Goal: Information Seeking & Learning: Understand process/instructions

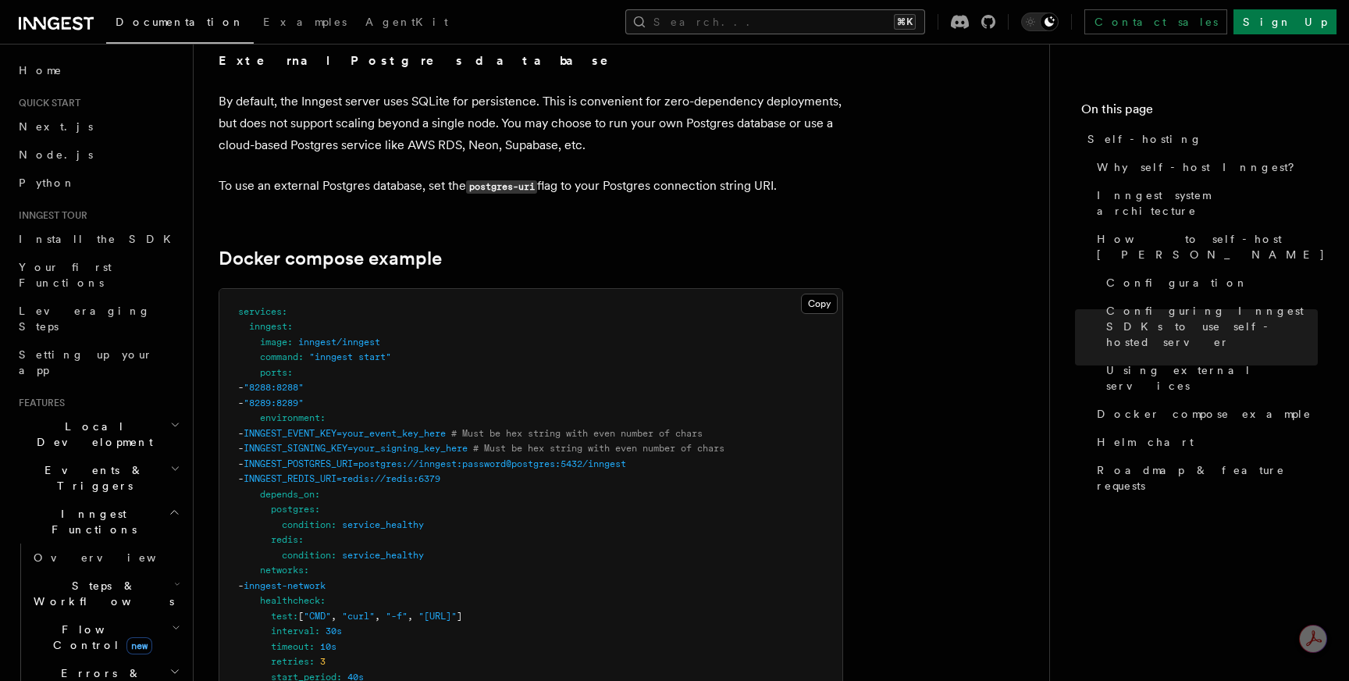
click at [814, 22] on button "Search... ⌘K" at bounding box center [775, 21] width 300 height 25
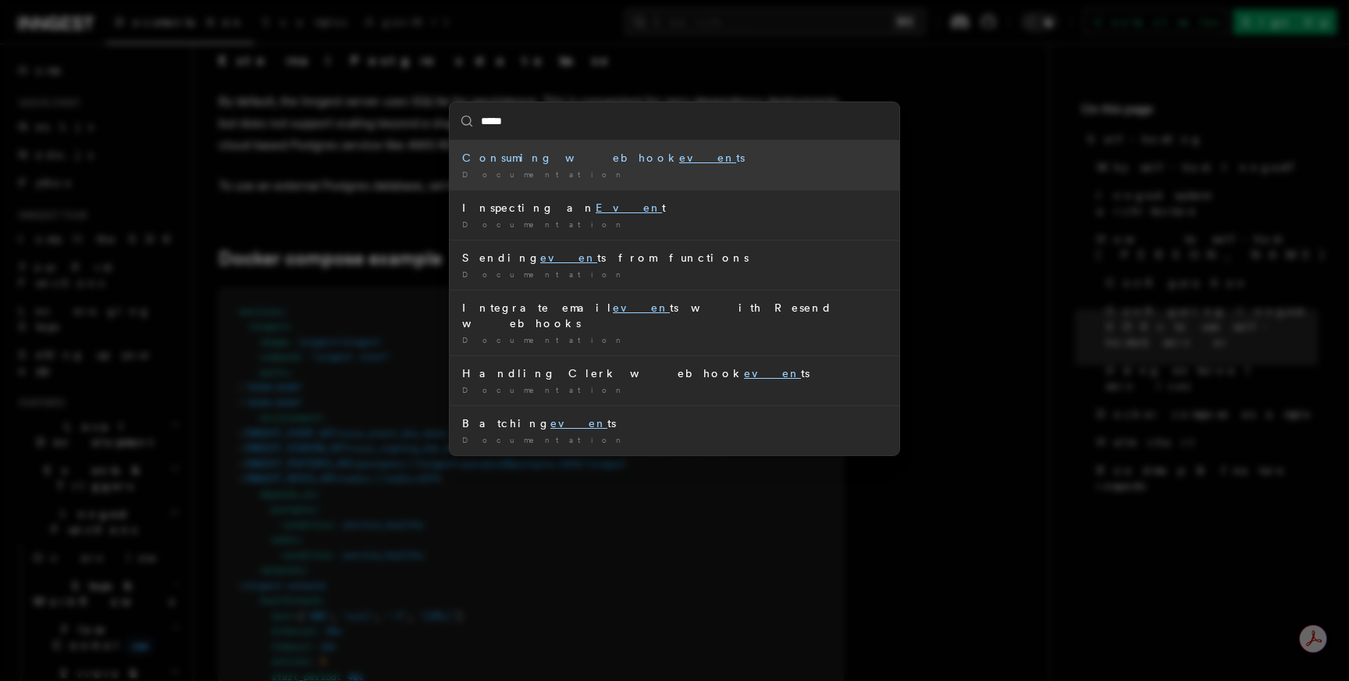
type input "******"
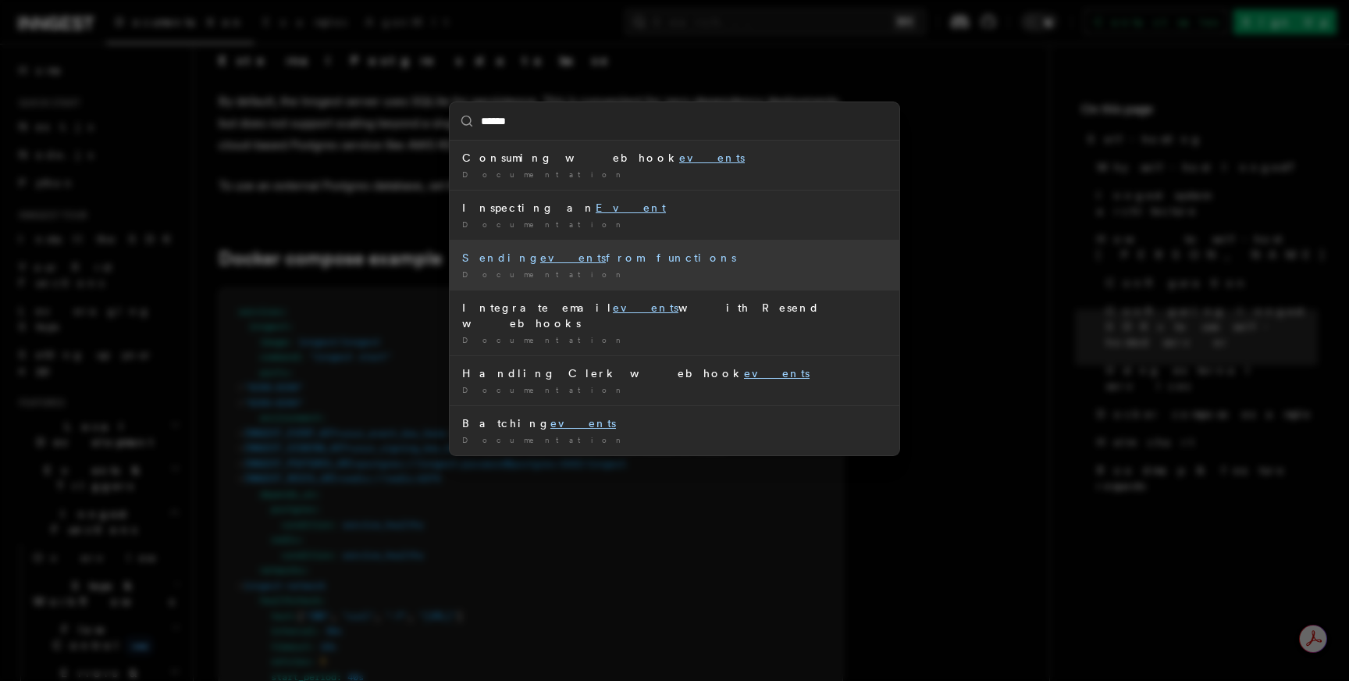
click at [540, 258] on mark "events" at bounding box center [573, 257] width 66 height 12
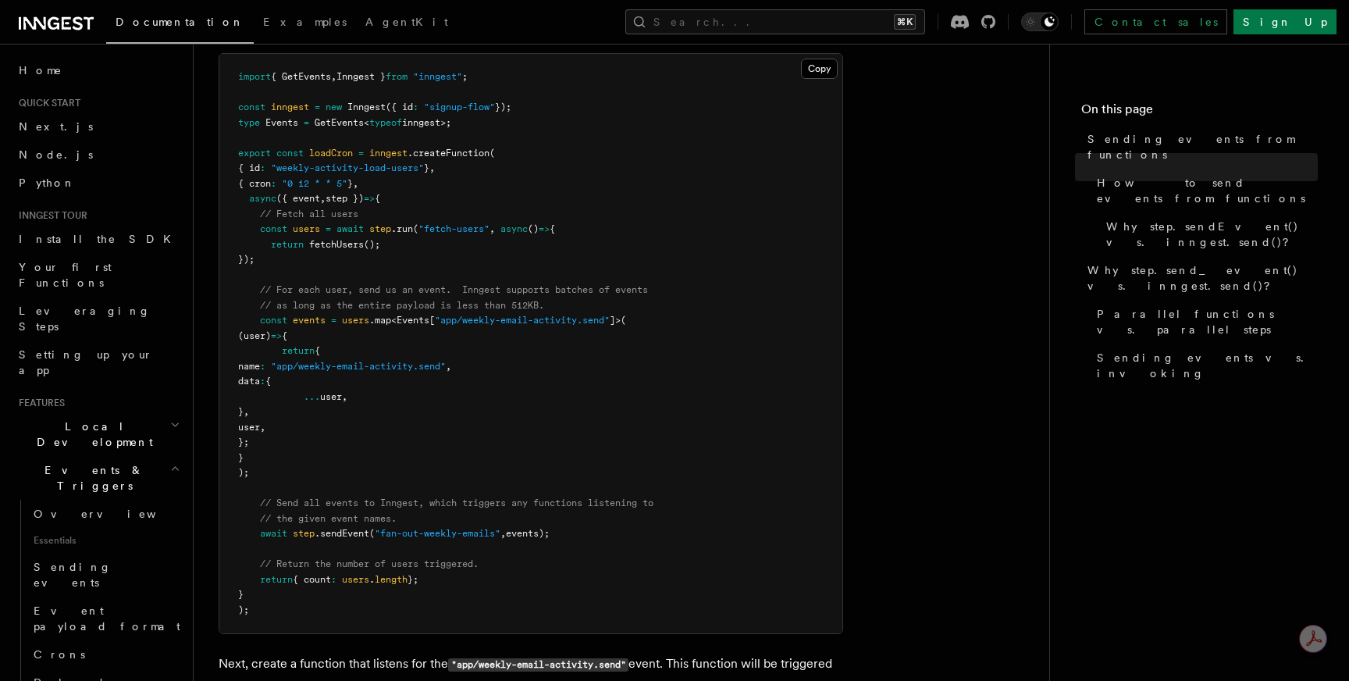
scroll to position [655, 0]
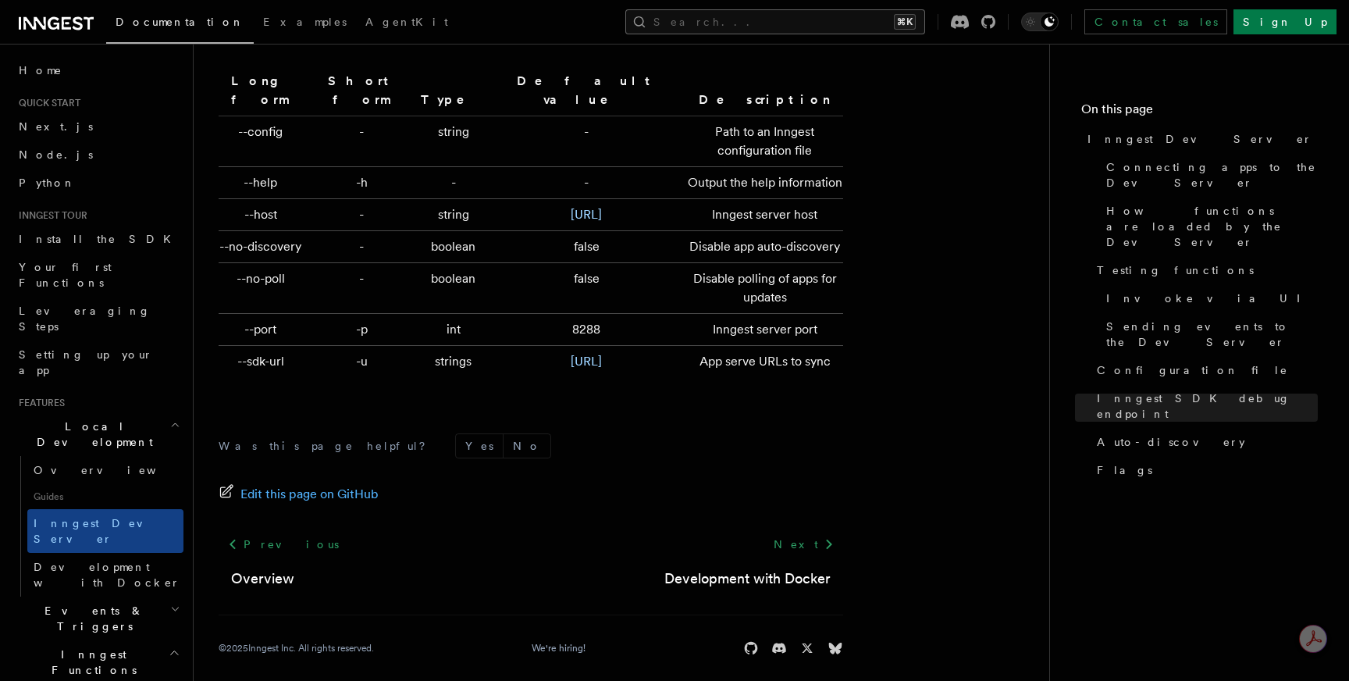
scroll to position [257, 0]
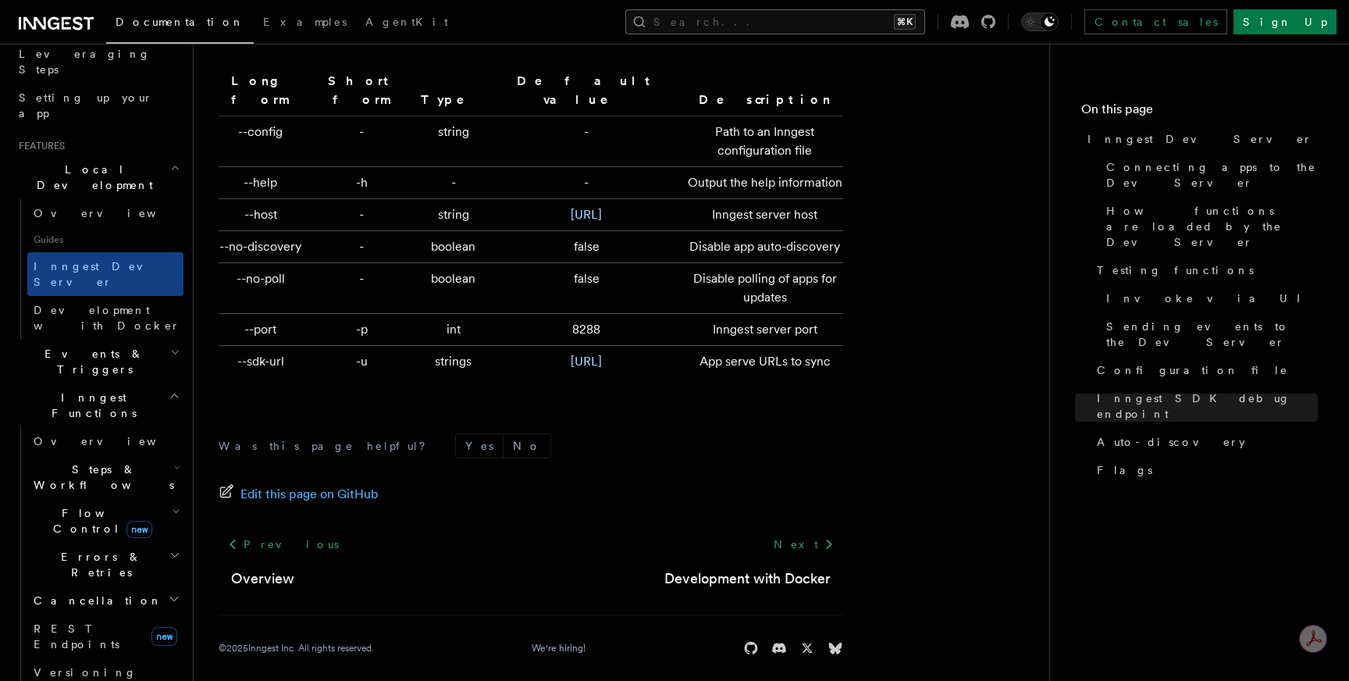
click at [925, 20] on button "Search... ⌘K" at bounding box center [775, 21] width 300 height 25
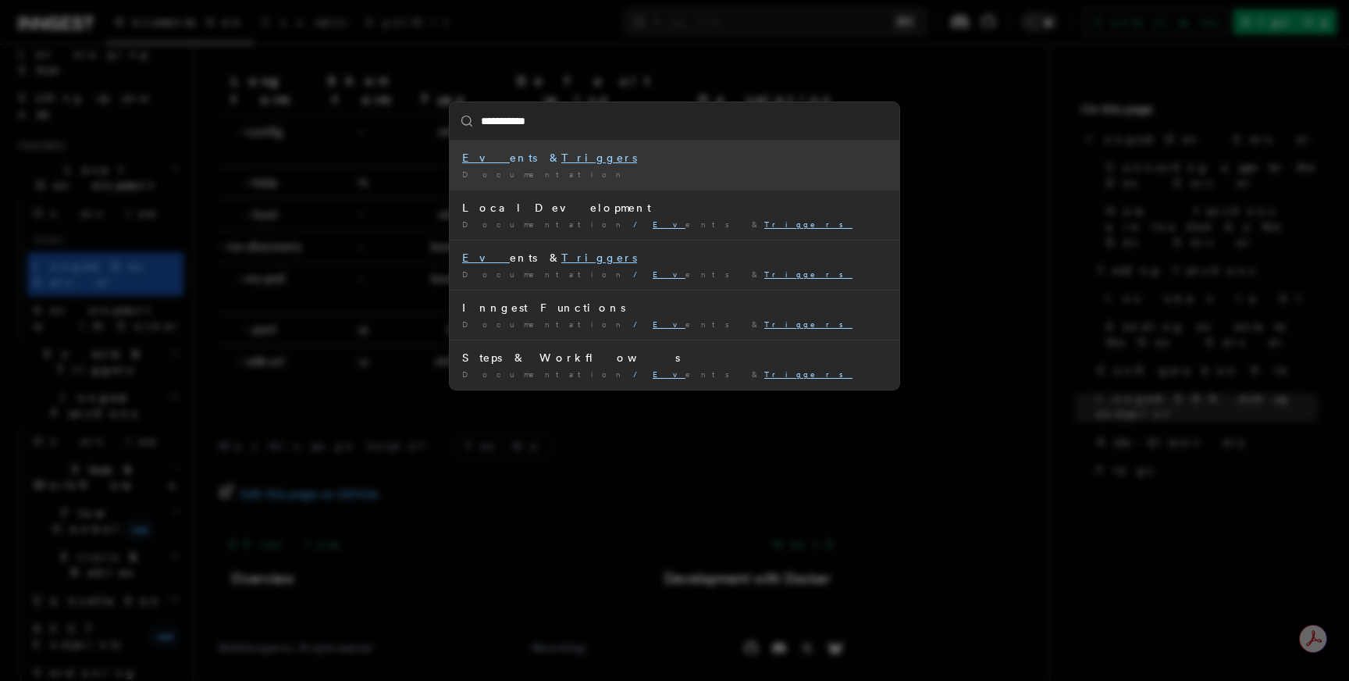
type input "**********"
click at [561, 153] on mark "Triggers" at bounding box center [599, 157] width 76 height 12
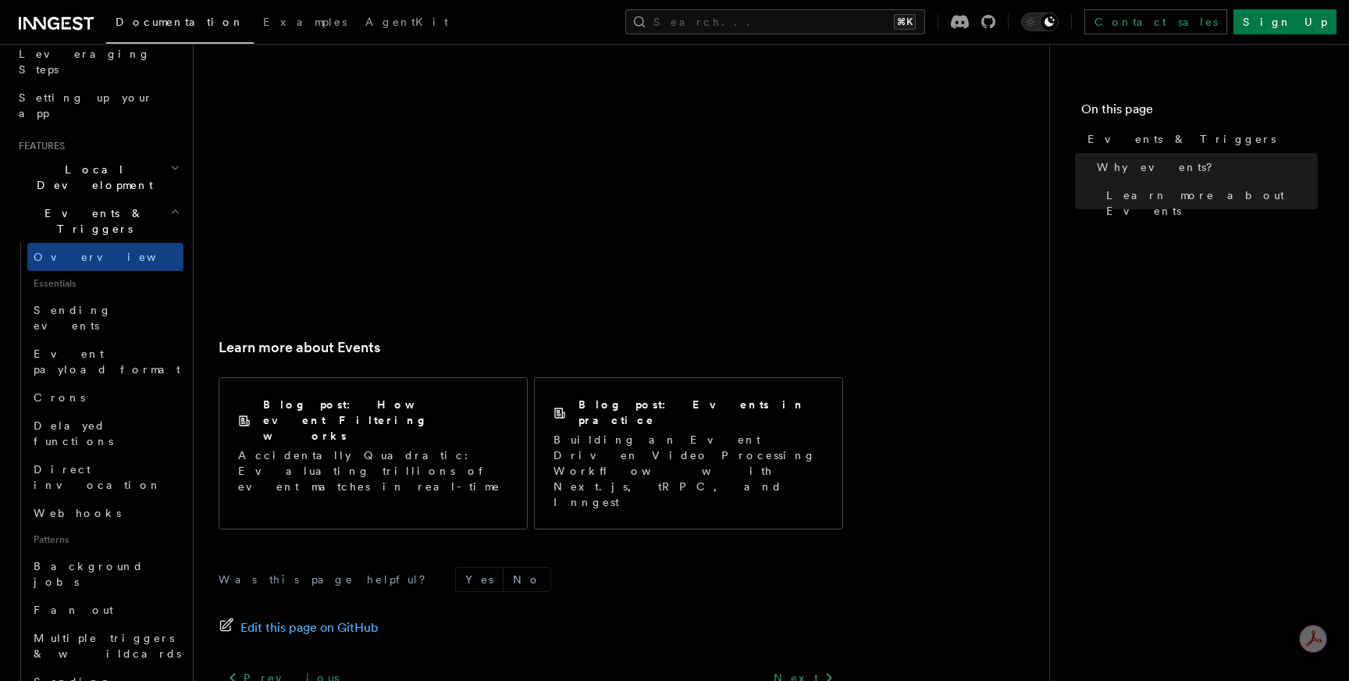
scroll to position [1016, 0]
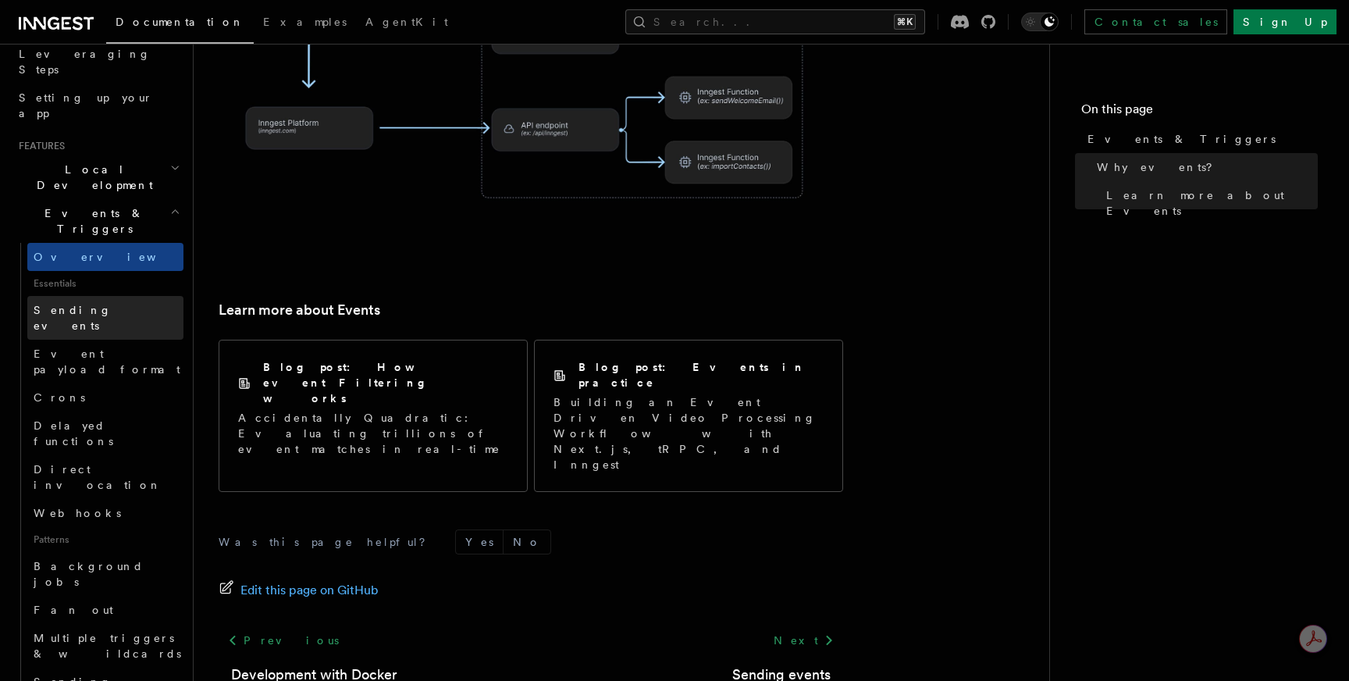
click at [122, 296] on link "Sending events" at bounding box center [105, 318] width 156 height 44
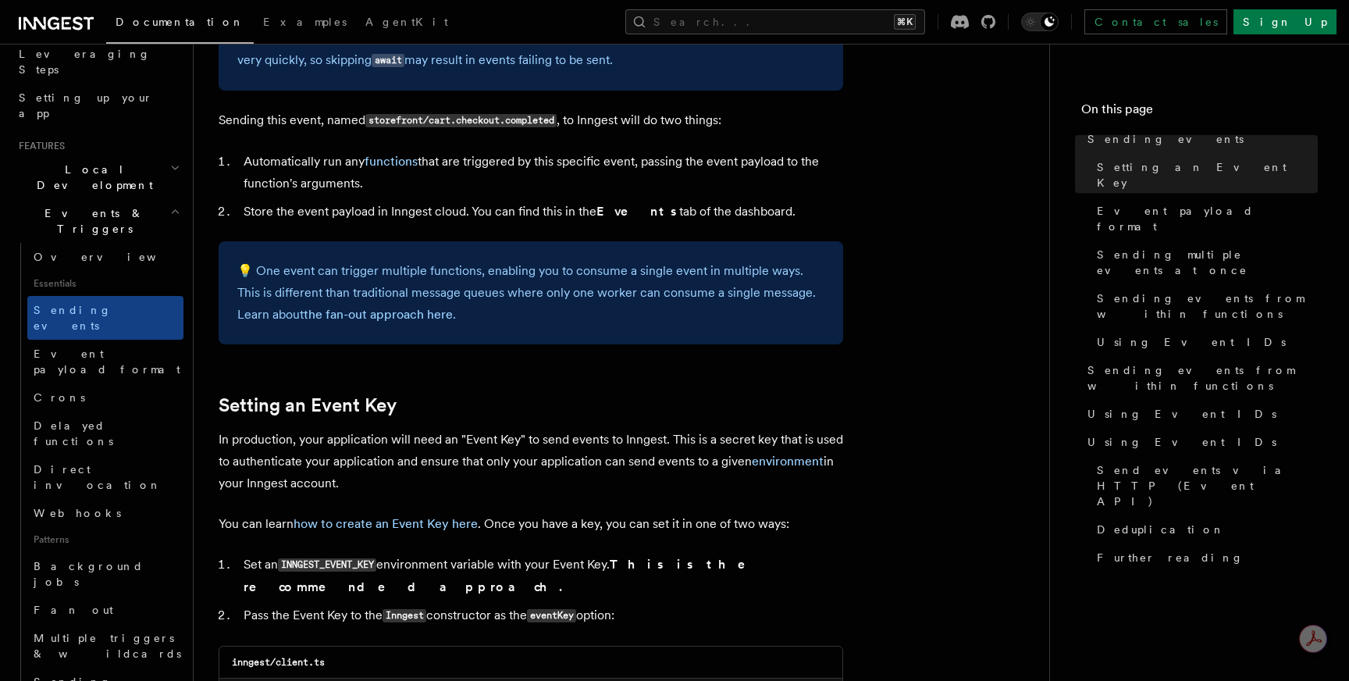
scroll to position [3145, 0]
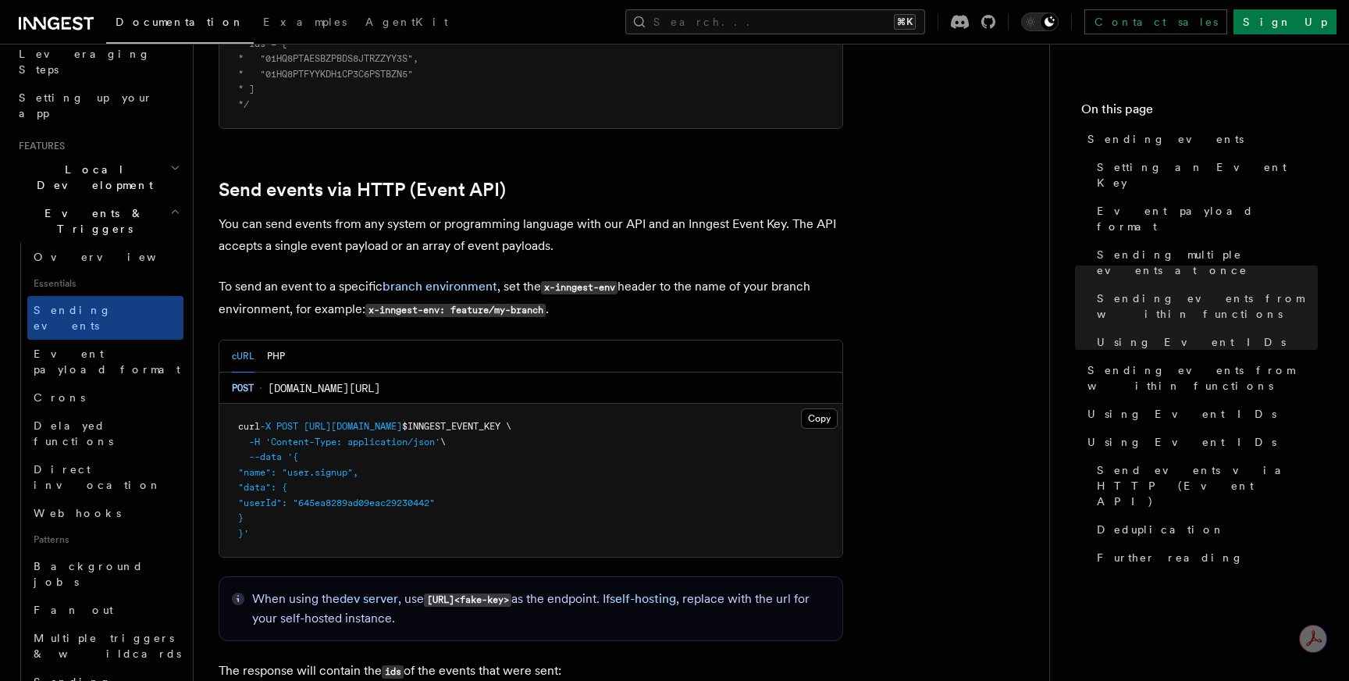
click at [274, 523] on pre "curl -X POST [URL][DOMAIN_NAME] $INNGEST_EVENT_KEY \ -H 'Content-Type: applicat…" at bounding box center [530, 480] width 623 height 153
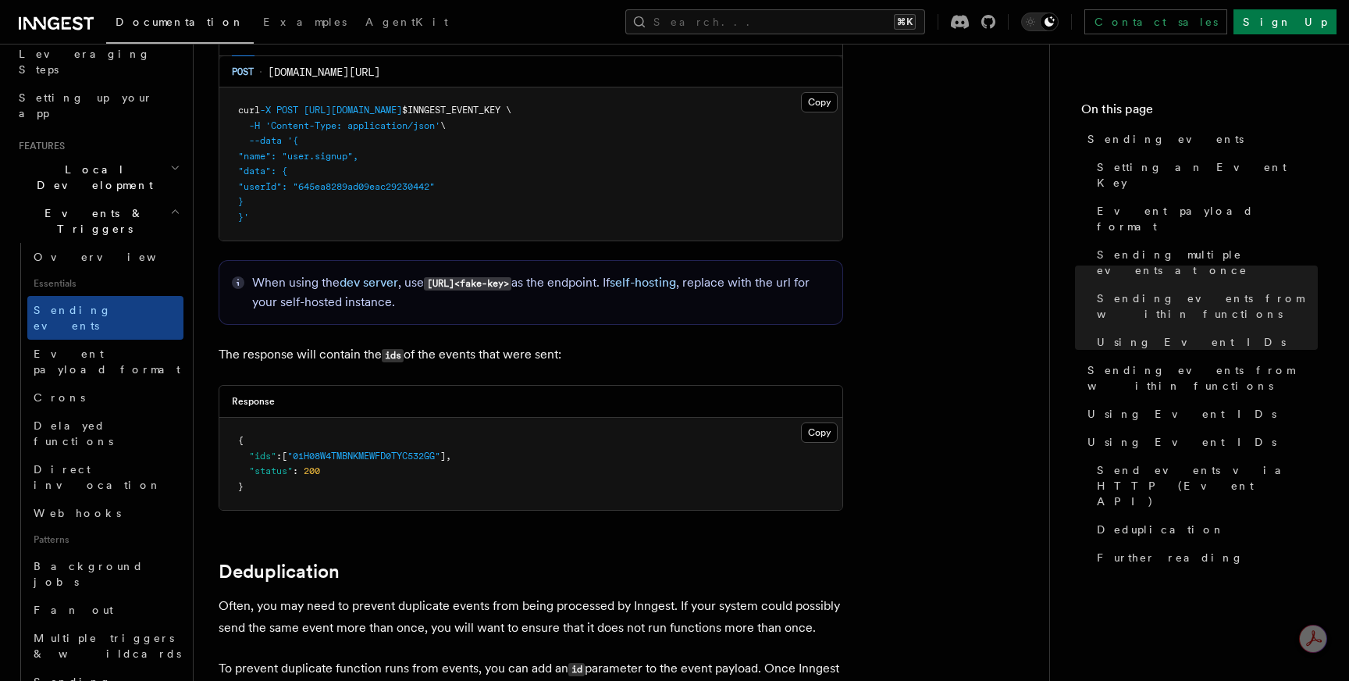
scroll to position [3462, 0]
drag, startPoint x: 298, startPoint y: 283, endPoint x: 350, endPoint y: 293, distance: 52.5
click at [350, 293] on p "When using the dev server , use [URL]<fake-key> as the endpoint. If self-hostin…" at bounding box center [541, 291] width 578 height 38
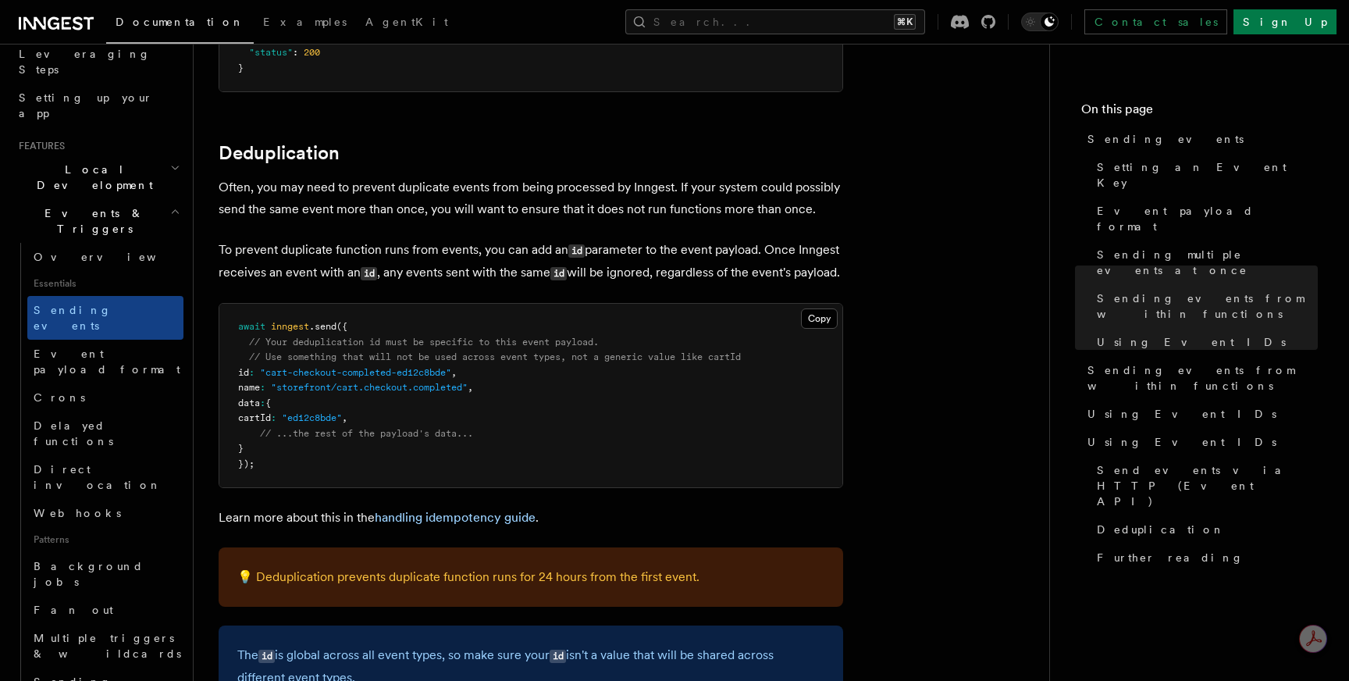
scroll to position [3882, 0]
drag, startPoint x: 308, startPoint y: 380, endPoint x: 350, endPoint y: 376, distance: 42.3
click at [350, 375] on span ""cart-checkout-completed-ed12c8bde"" at bounding box center [355, 369] width 191 height 11
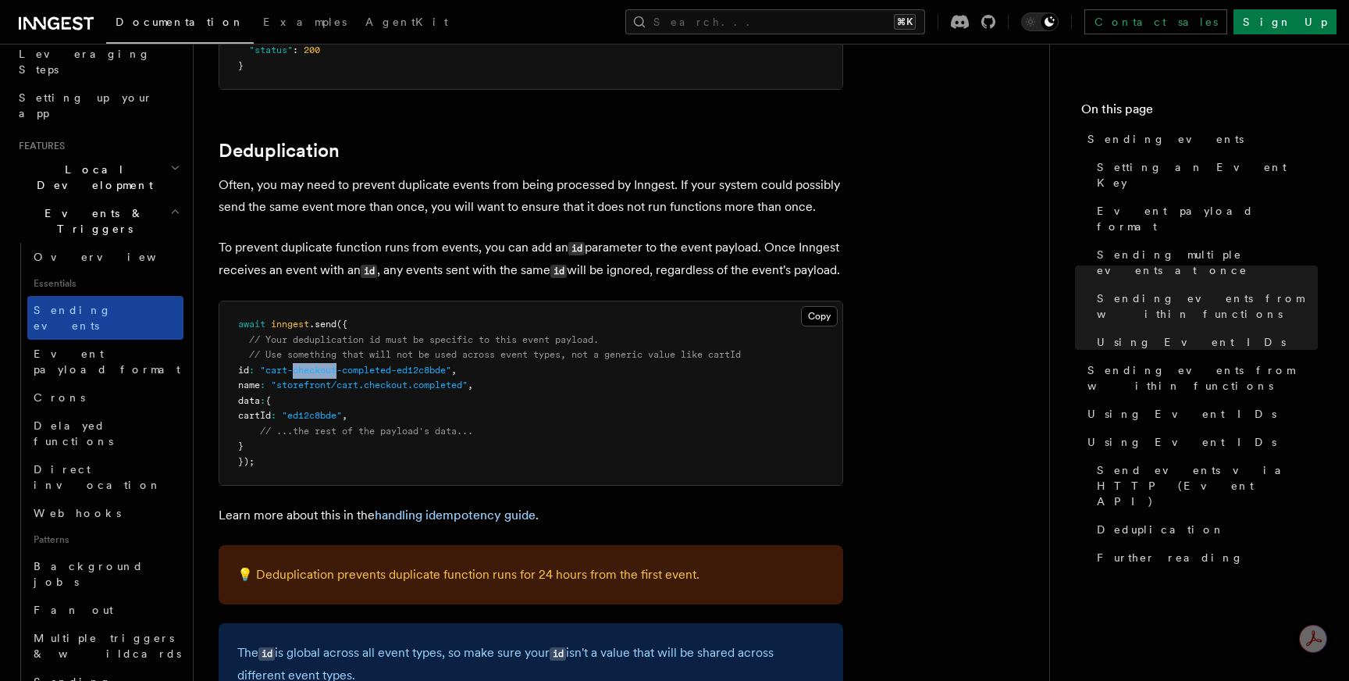
click at [116, 296] on link "Sending events" at bounding box center [105, 318] width 156 height 44
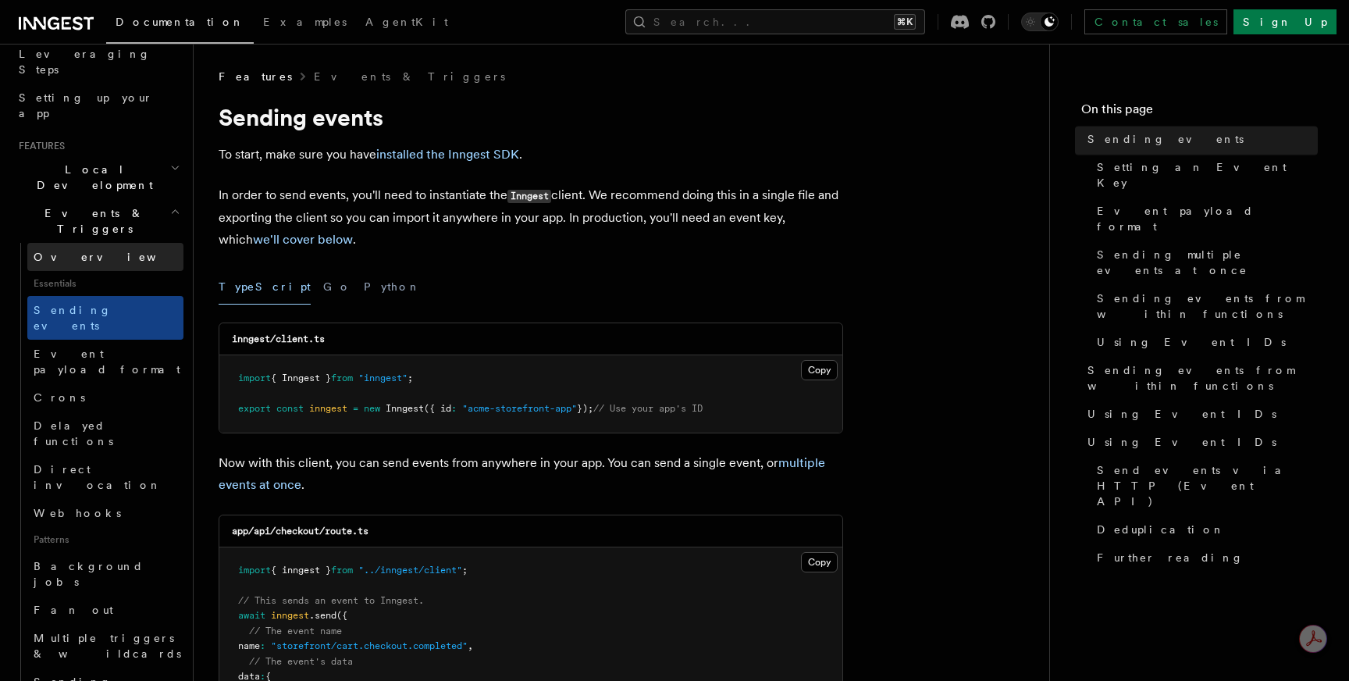
click at [122, 243] on link "Overview" at bounding box center [105, 257] width 156 height 28
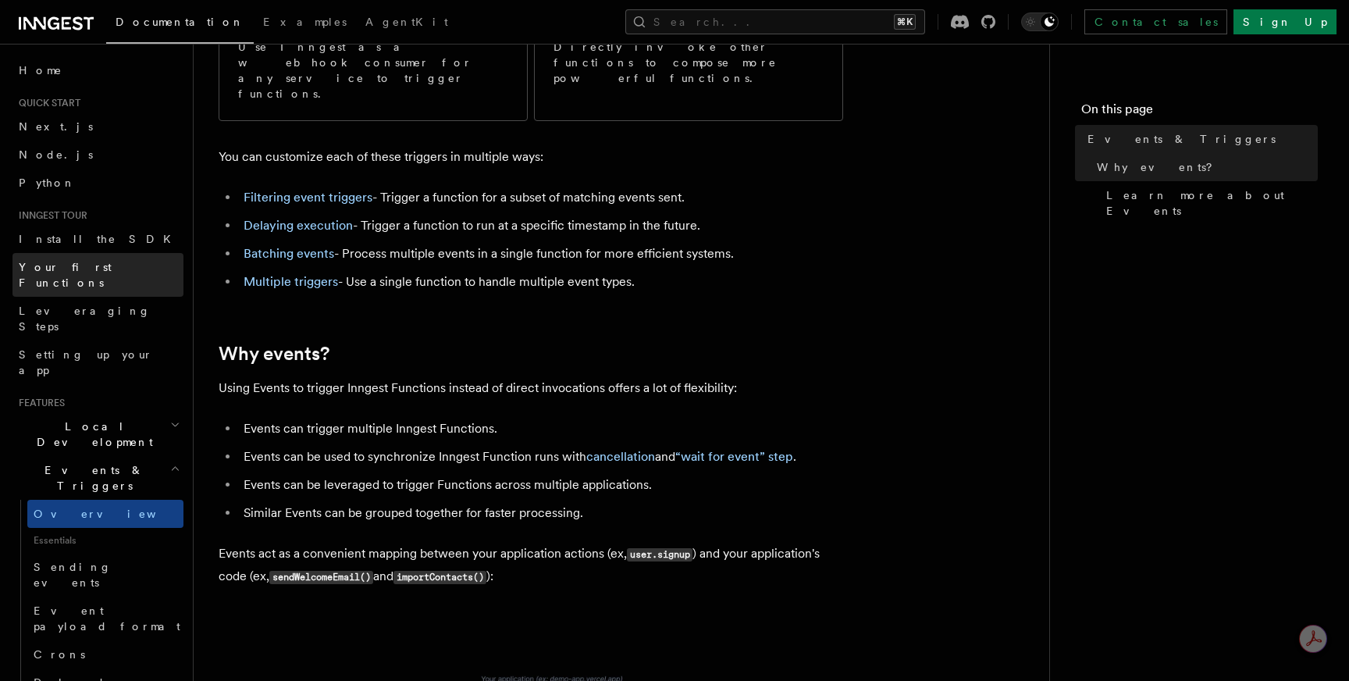
click at [95, 255] on link "Your first Functions" at bounding box center [97, 275] width 171 height 44
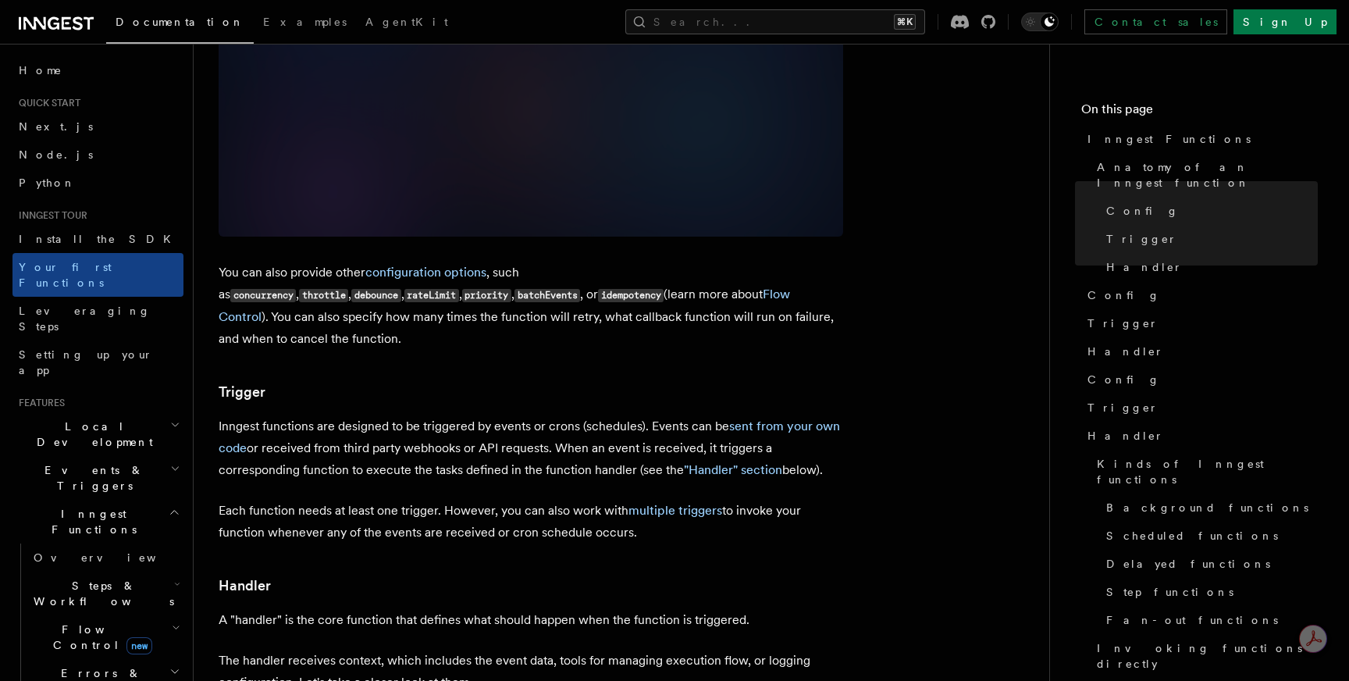
scroll to position [1300, 0]
click at [751, 418] on link "sent from your own code" at bounding box center [529, 436] width 621 height 37
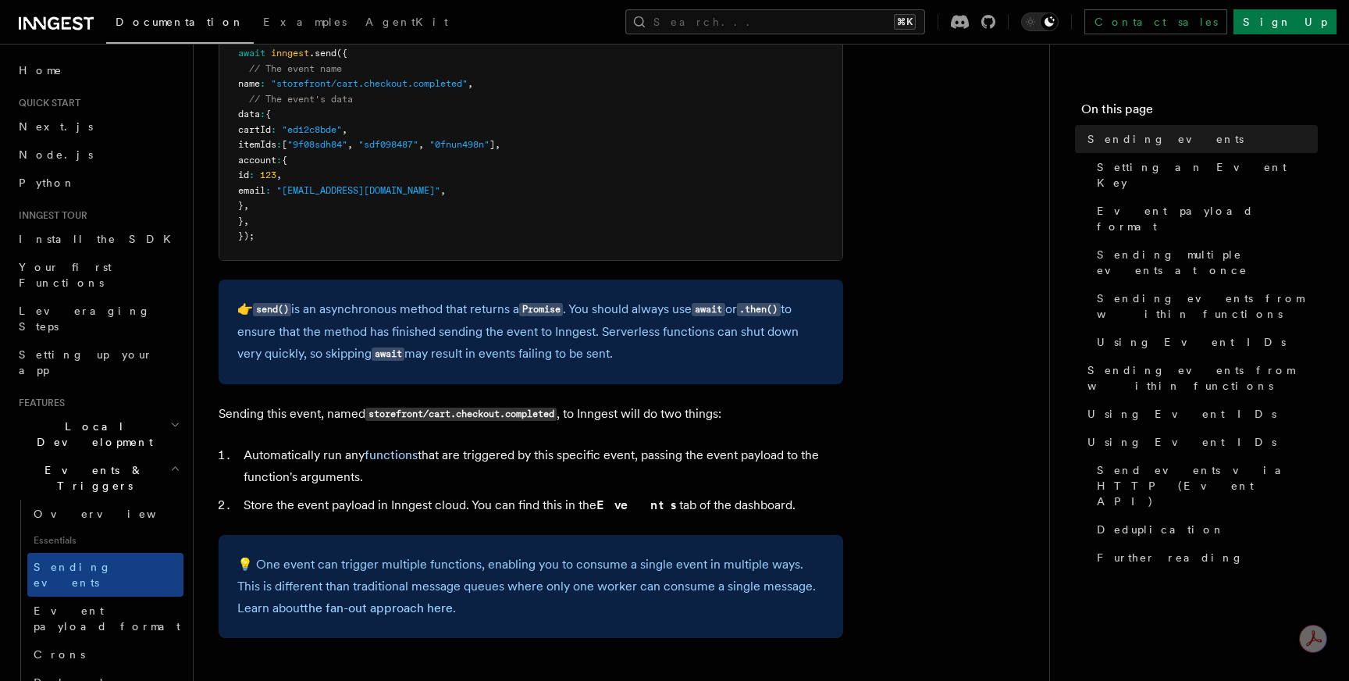
scroll to position [564, 0]
click at [812, 26] on button "Search... ⌘K" at bounding box center [775, 21] width 300 height 25
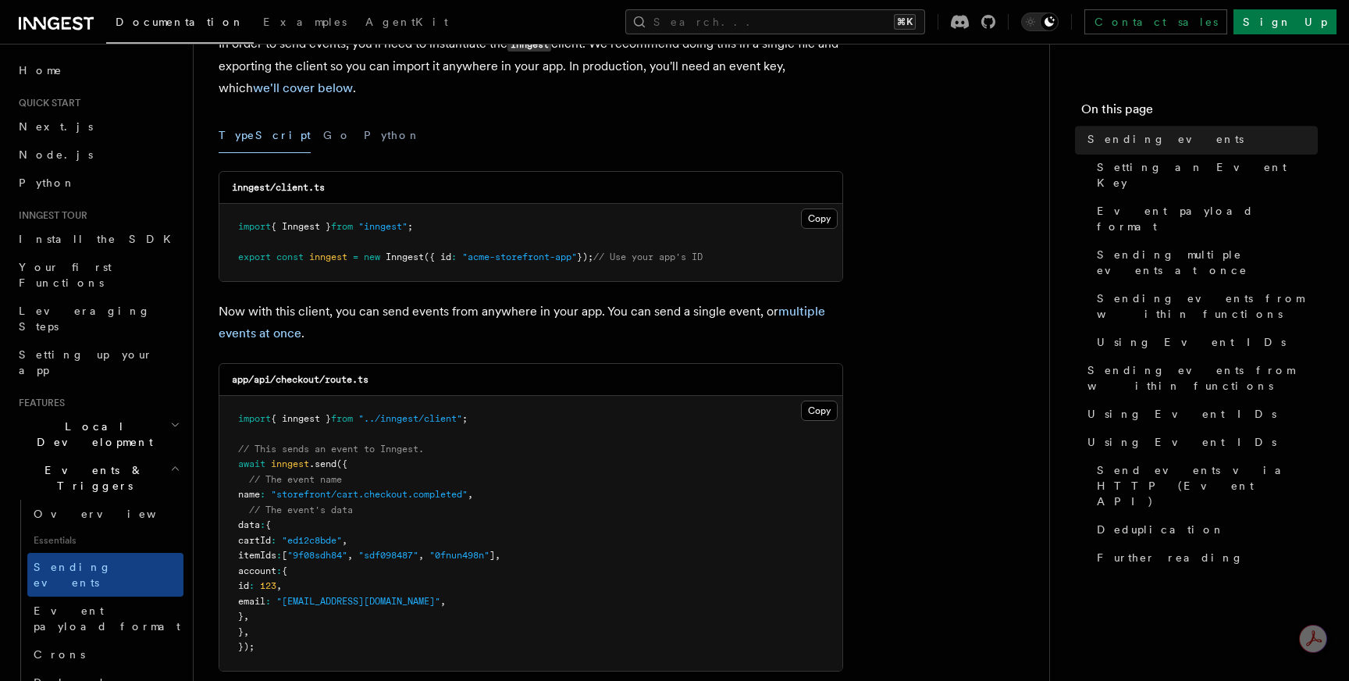
scroll to position [3145, 0]
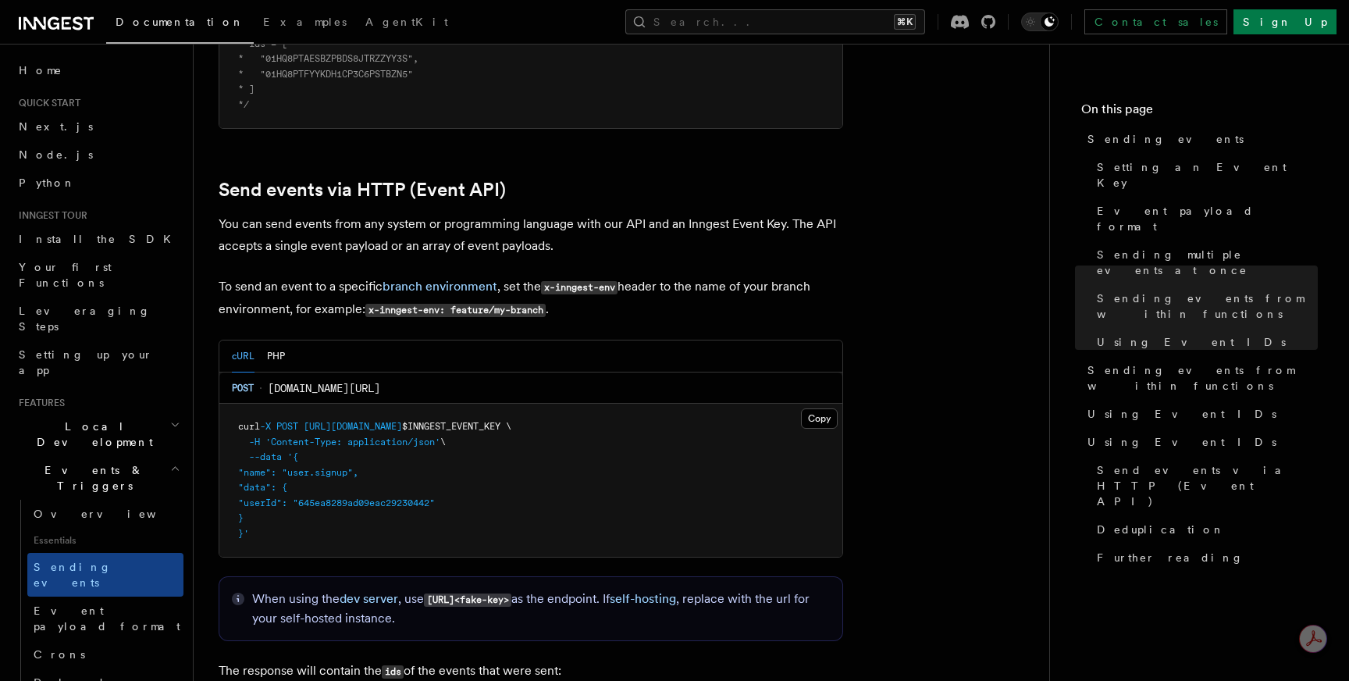
click at [280, 538] on pre "curl -X POST [URL][DOMAIN_NAME] $INNGEST_EVENT_KEY \ -H 'Content-Type: applicat…" at bounding box center [530, 480] width 623 height 153
drag, startPoint x: 272, startPoint y: 517, endPoint x: 232, endPoint y: 411, distance: 113.4
click at [232, 411] on pre "curl -X POST [URL][DOMAIN_NAME] $INNGEST_EVENT_KEY \ -H 'Content-Type: applicat…" at bounding box center [530, 480] width 623 height 153
copy code "curl -X POST [URL][DOMAIN_NAME] $INNGEST_EVENT_KEY \ -H 'Content-Type: applicat…"
click at [867, 23] on button "Search... ⌘K" at bounding box center [775, 21] width 300 height 25
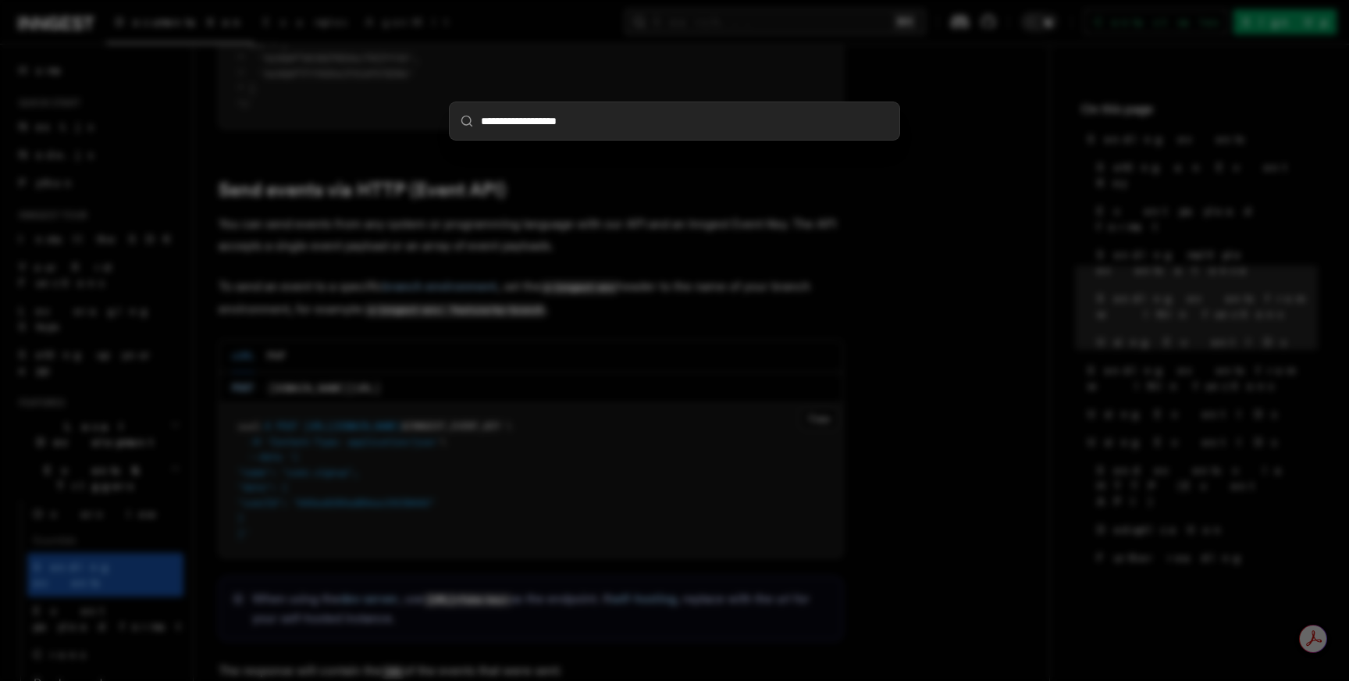
type input "**********"
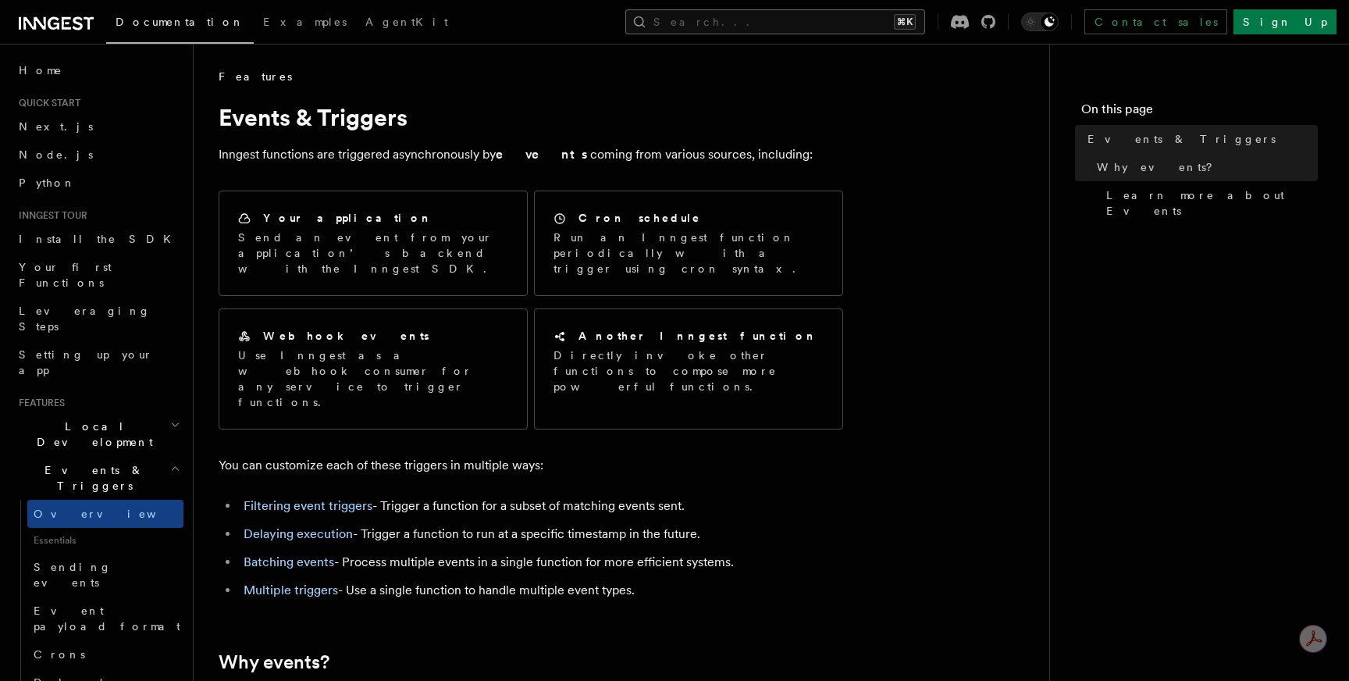
click at [771, 24] on button "Search... ⌘K" at bounding box center [775, 21] width 300 height 25
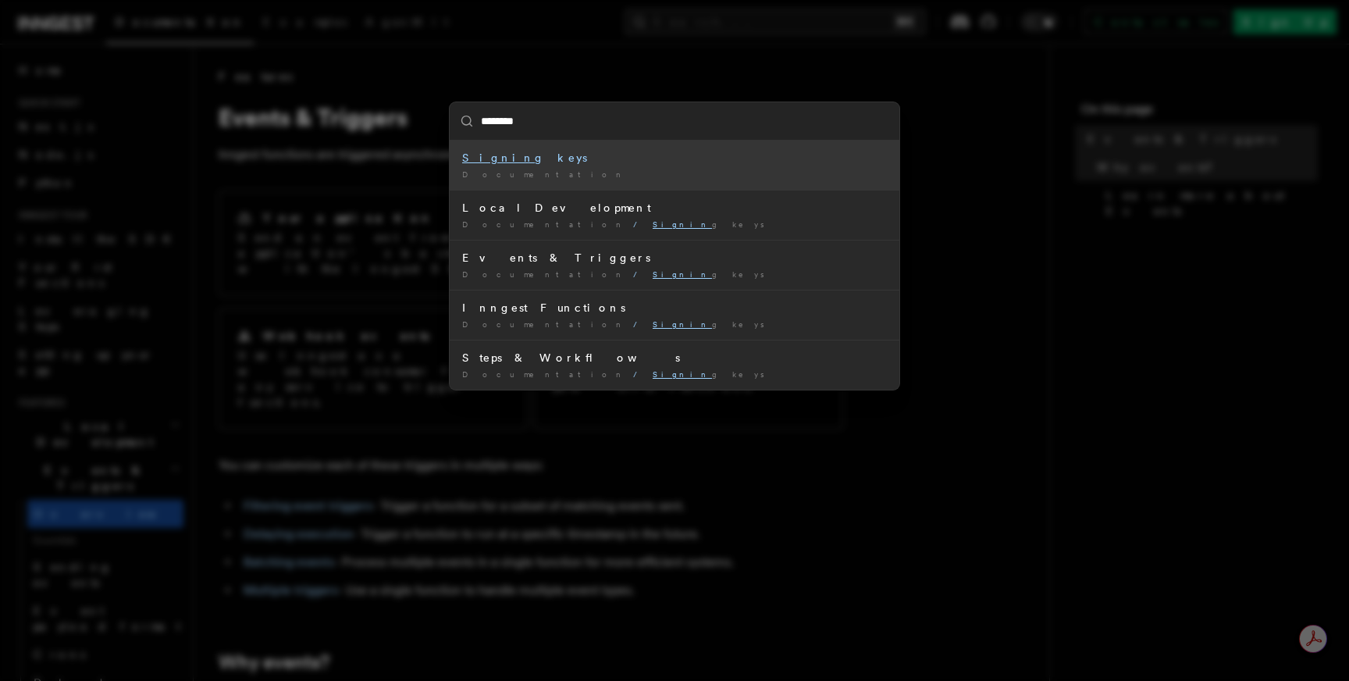
type input "*********"
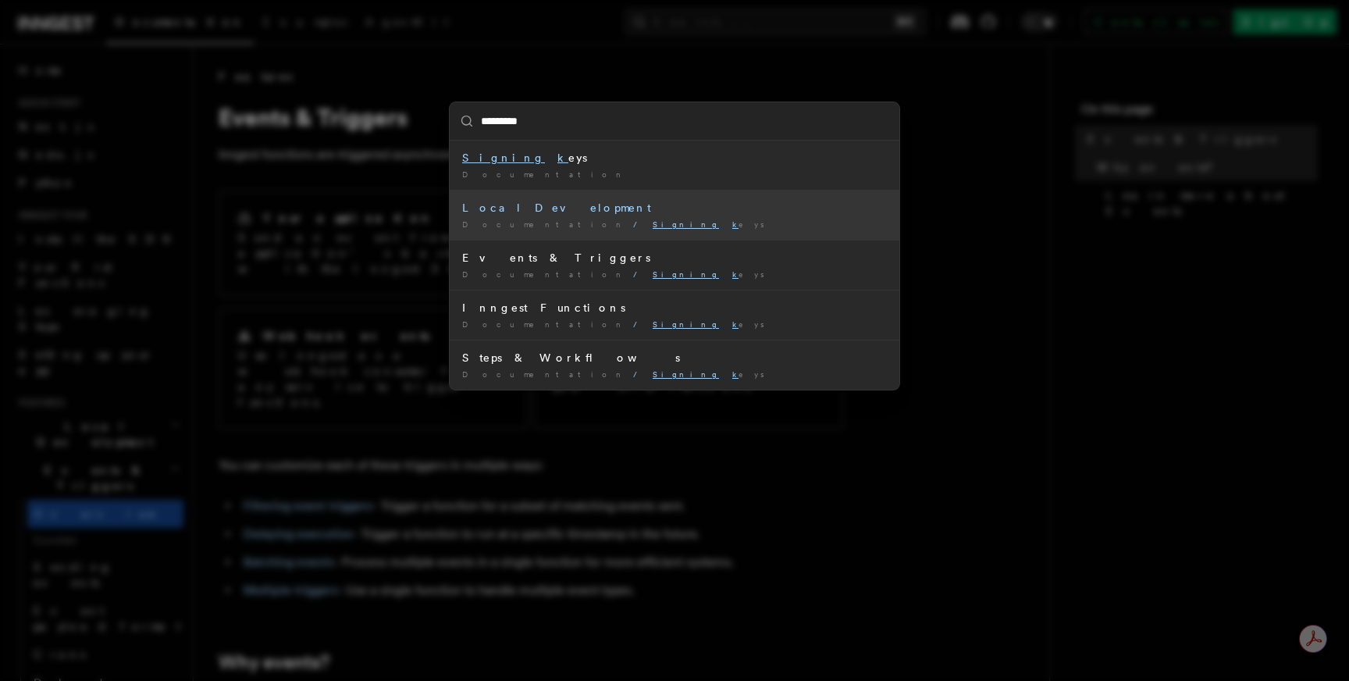
click at [505, 211] on div "Local Development" at bounding box center [674, 208] width 425 height 16
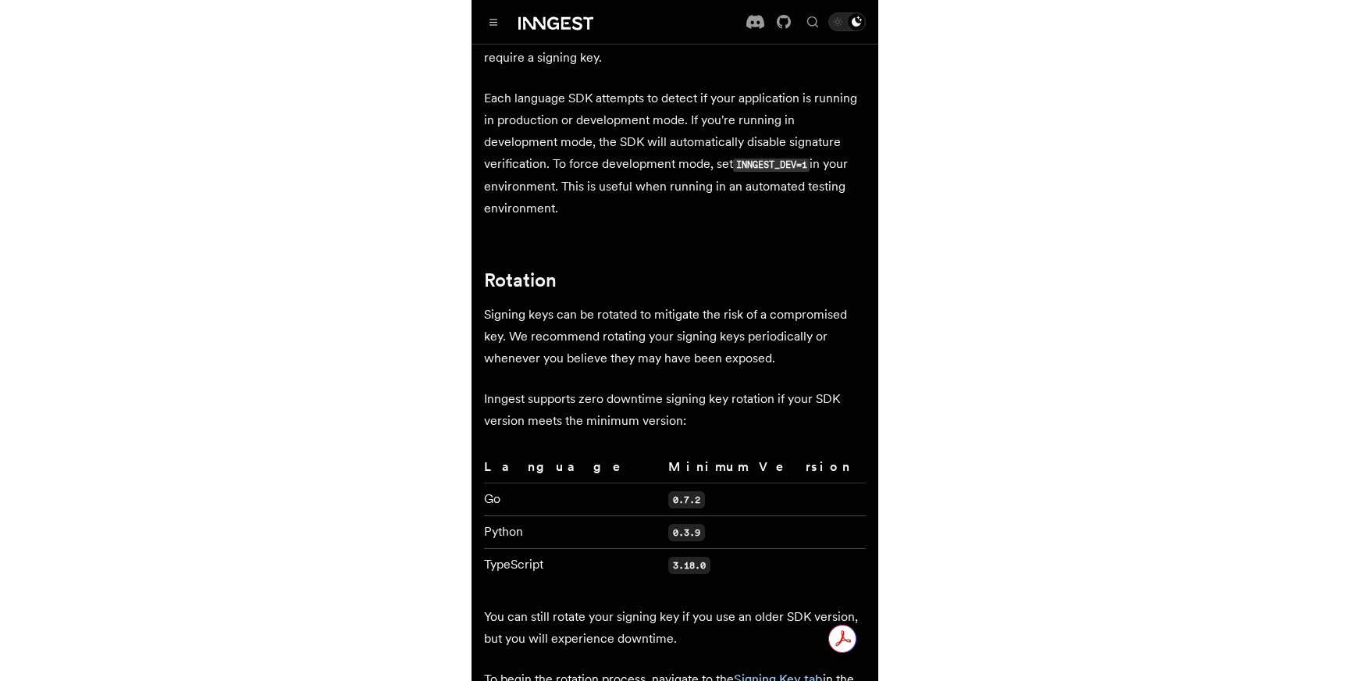
scroll to position [1150, 0]
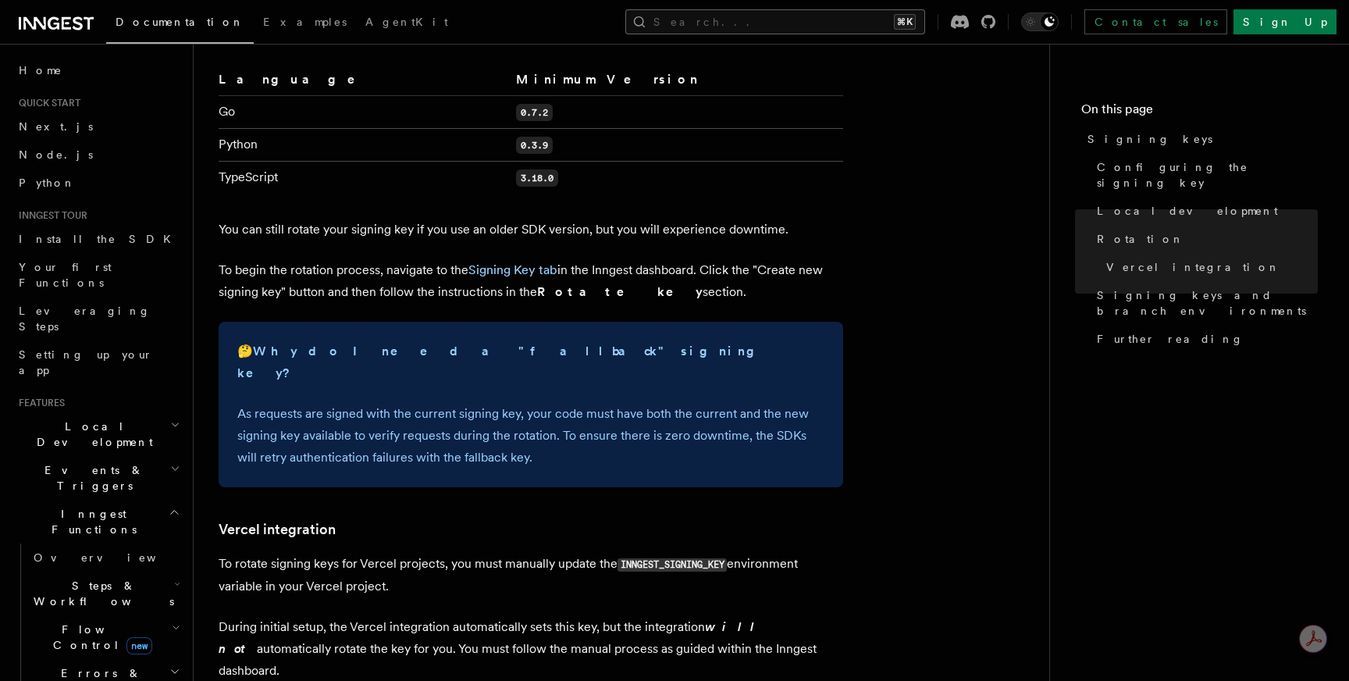
click at [804, 23] on button "Search... ⌘K" at bounding box center [775, 21] width 300 height 25
click at [795, 23] on button "Search... ⌘K" at bounding box center [775, 21] width 300 height 25
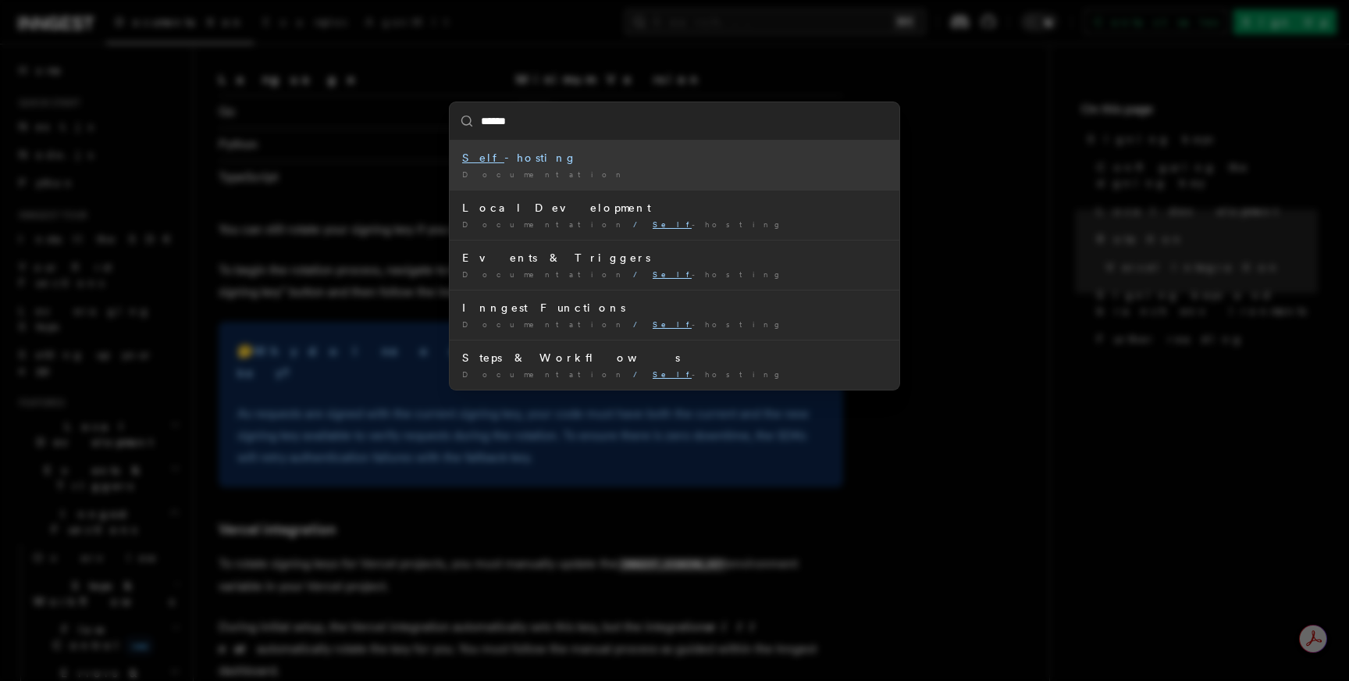
type input "*******"
click at [507, 162] on div "Self-ho sting" at bounding box center [674, 158] width 425 height 16
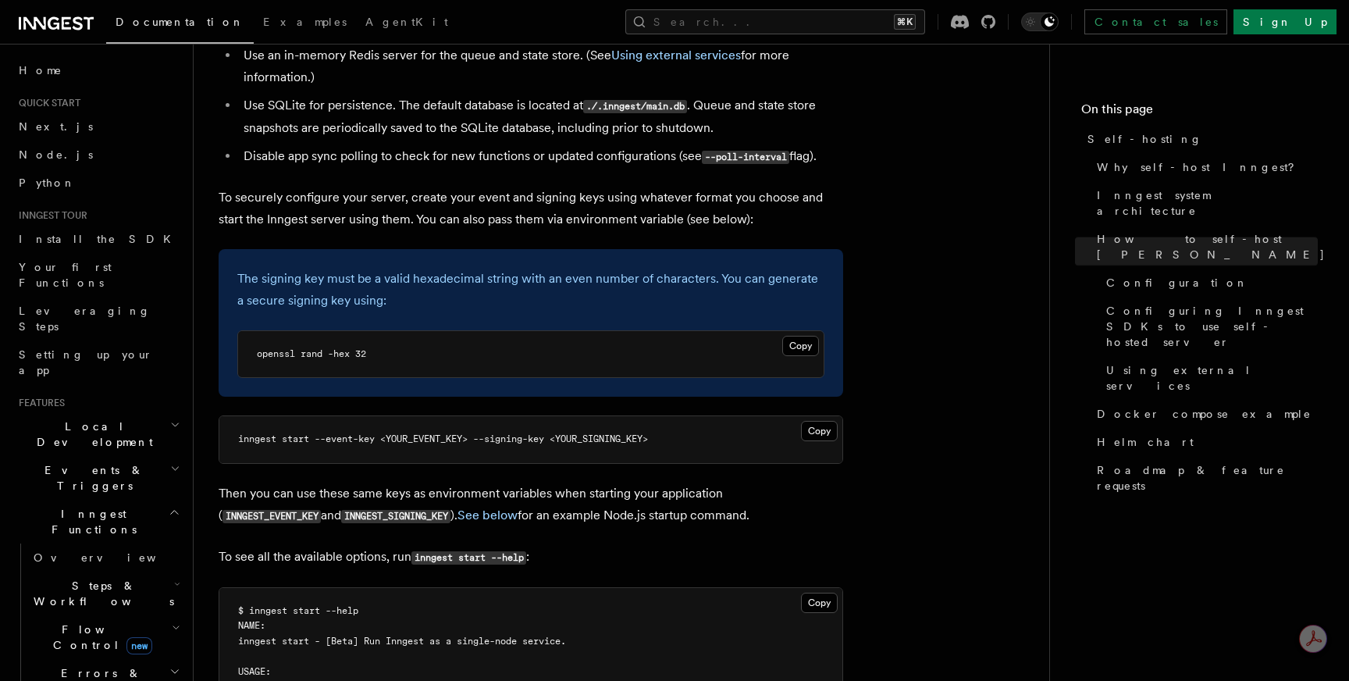
scroll to position [2202, 0]
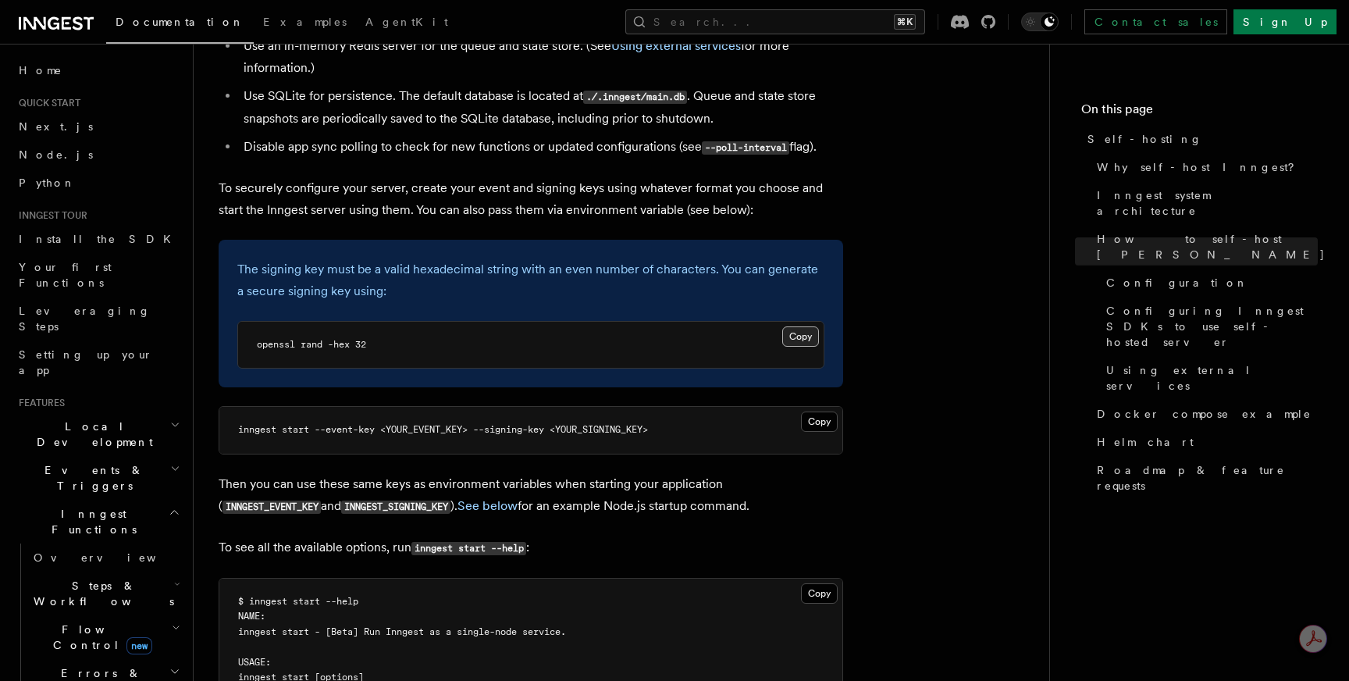
click at [806, 326] on button "Copy Copied" at bounding box center [800, 336] width 37 height 20
